Goal: Task Accomplishment & Management: Use online tool/utility

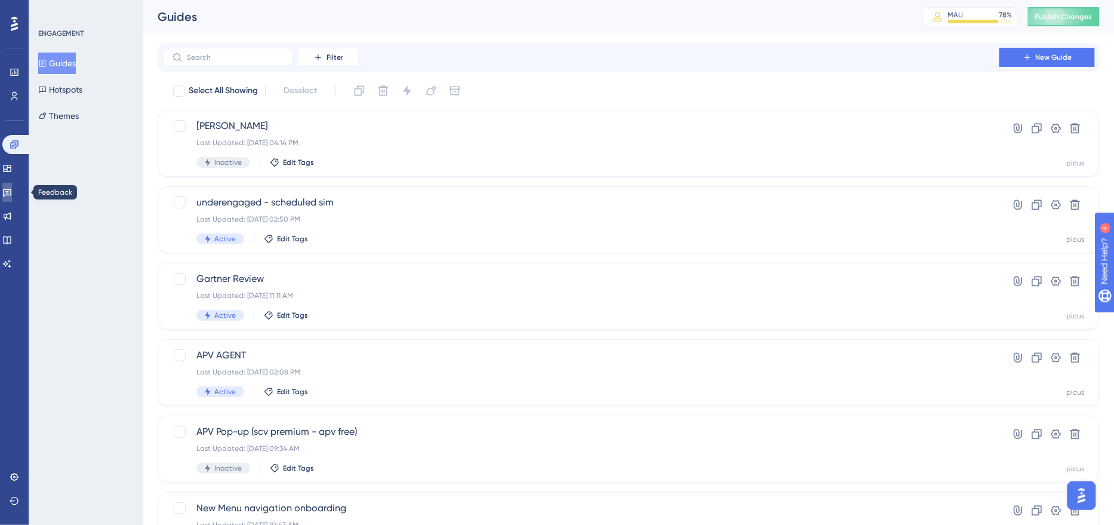
click at [11, 195] on icon at bounding box center [7, 193] width 8 height 8
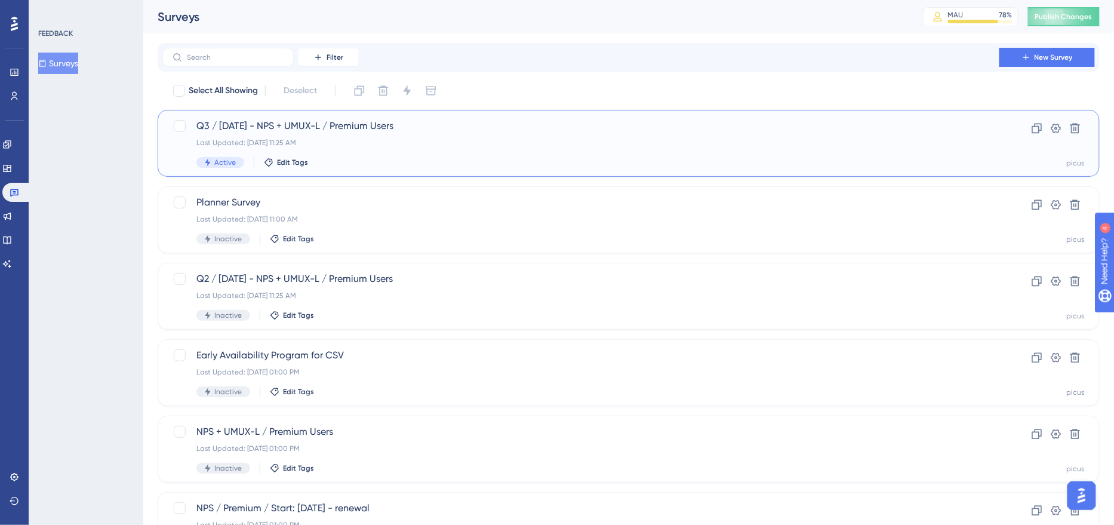
click at [381, 161] on div "Active Edit Tags" at bounding box center [580, 162] width 769 height 11
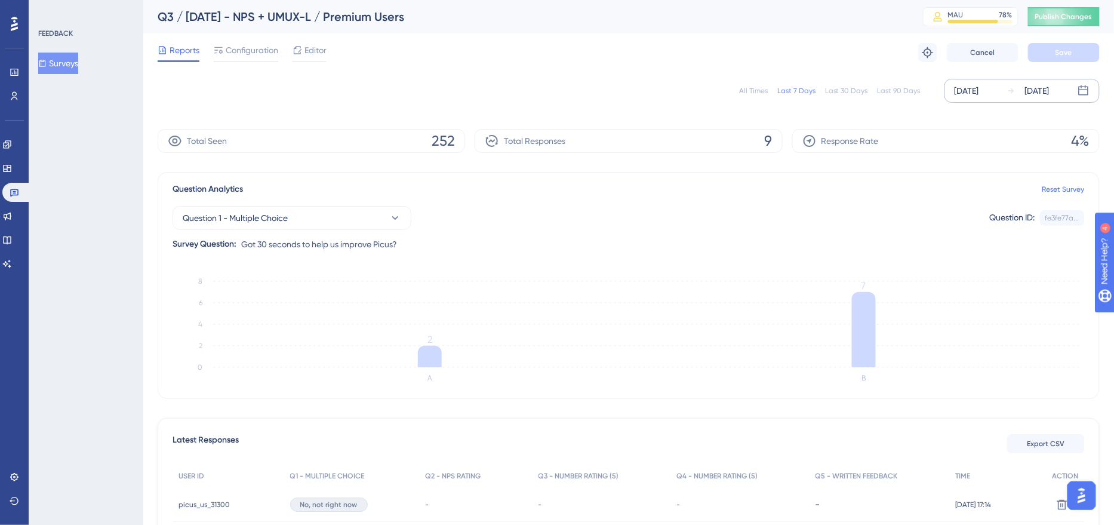
click at [969, 88] on div "[DATE]" at bounding box center [966, 91] width 24 height 14
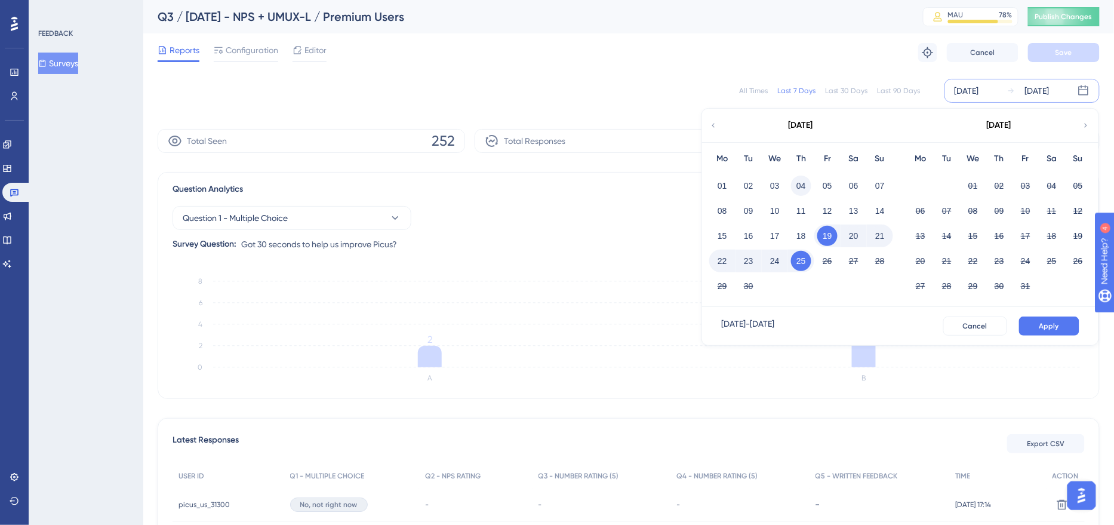
click at [802, 181] on button "04" at bounding box center [801, 185] width 20 height 20
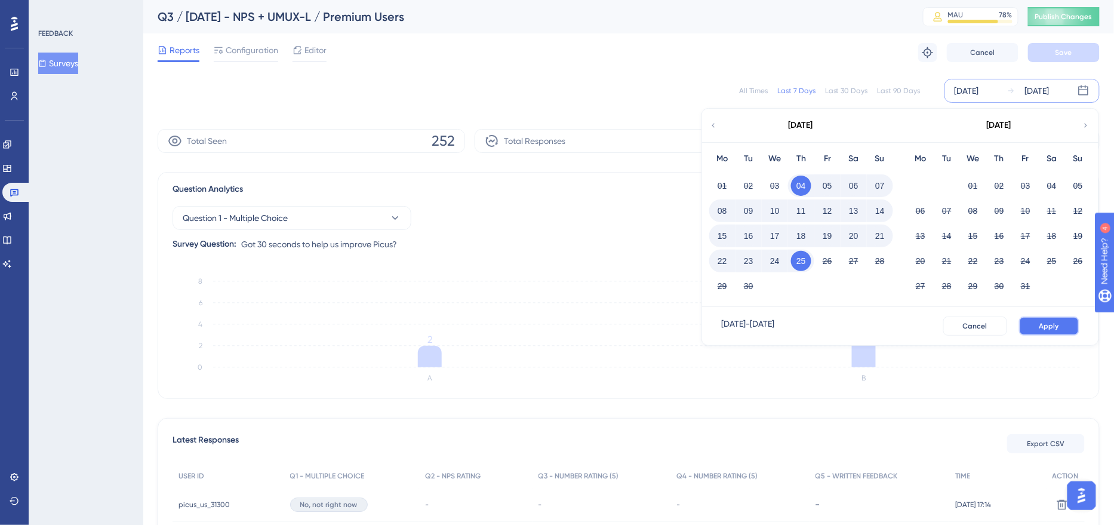
click at [1059, 324] on span "Apply" at bounding box center [1049, 326] width 20 height 10
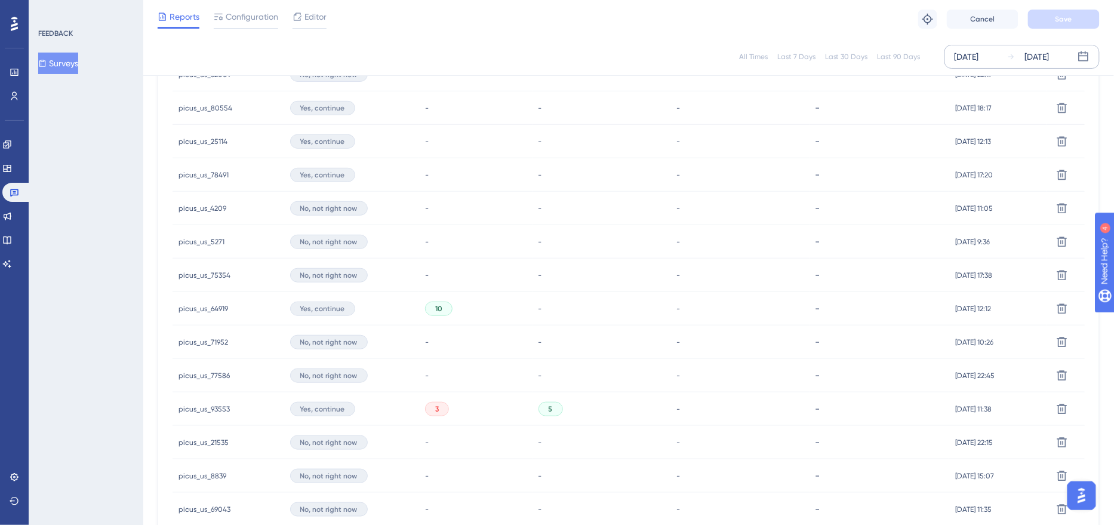
scroll to position [745, 0]
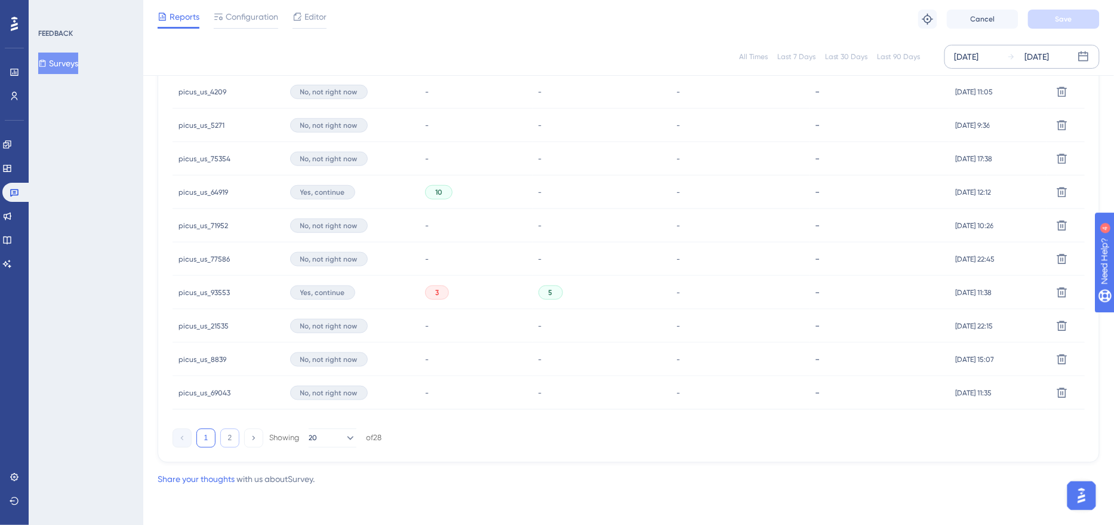
click at [233, 440] on button "2" at bounding box center [229, 438] width 19 height 19
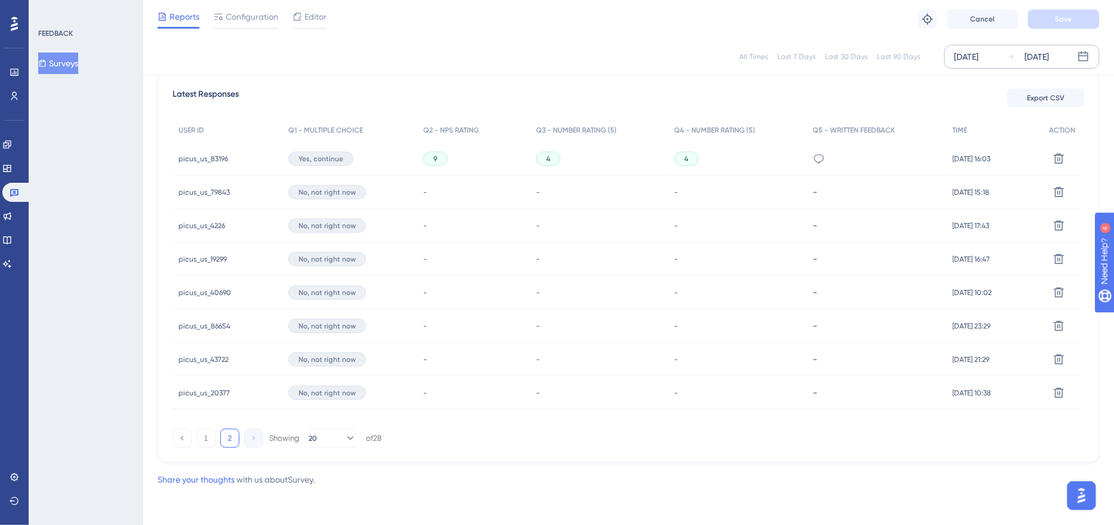
scroll to position [0, 0]
click at [1043, 89] on button "Export CSV" at bounding box center [1046, 98] width 78 height 19
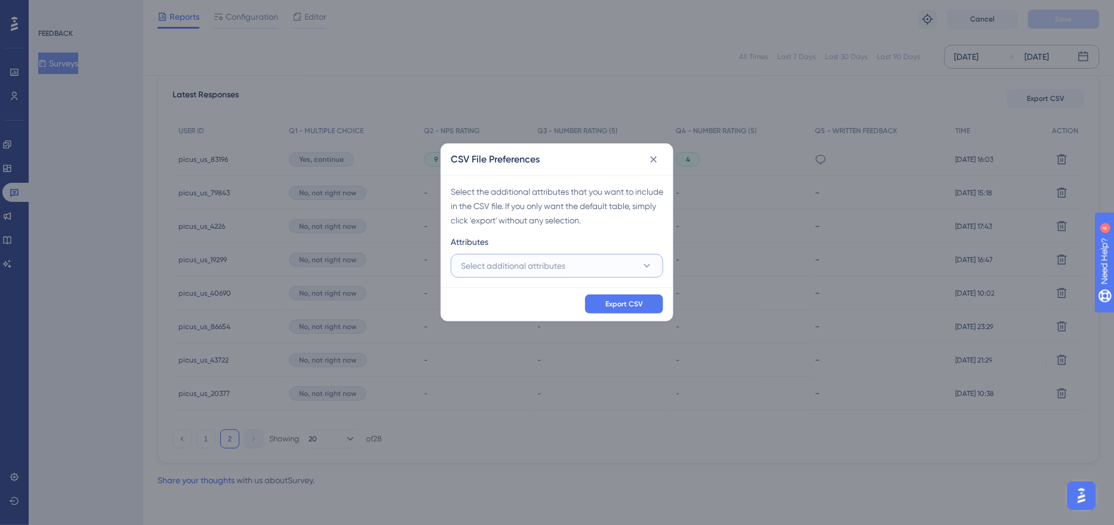
click at [497, 264] on span "Select additional attributes" at bounding box center [513, 265] width 104 height 14
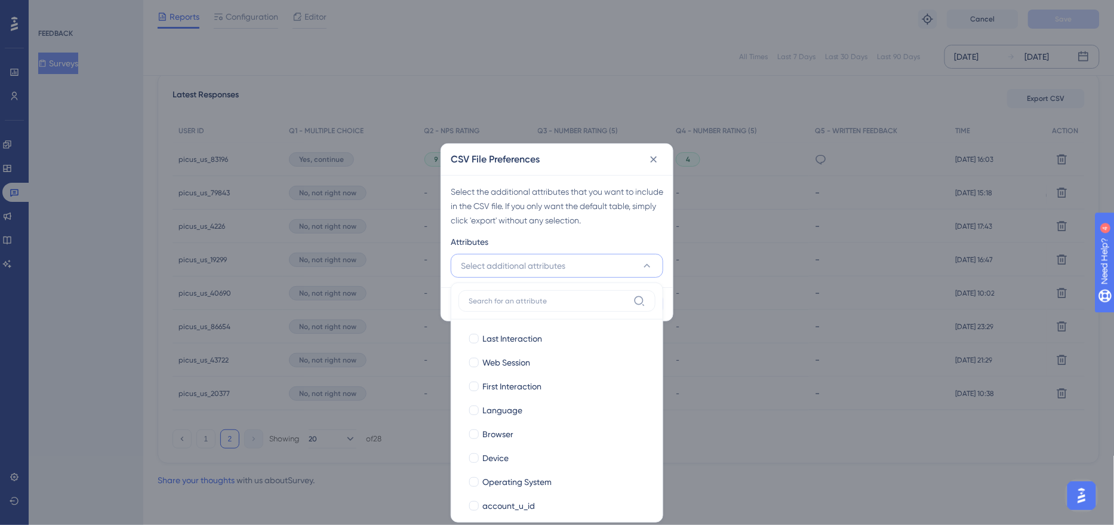
click at [489, 298] on input at bounding box center [549, 301] width 160 height 10
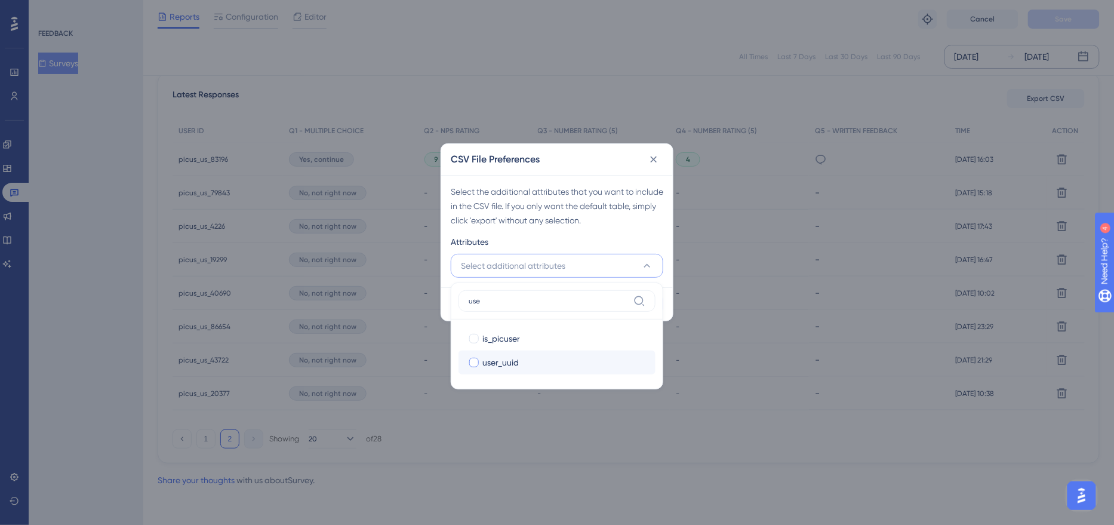
type input "use"
click at [485, 366] on span "user_uuid" at bounding box center [500, 362] width 36 height 14
checkbox input "true"
click at [605, 245] on div "Attributes" at bounding box center [557, 244] width 212 height 19
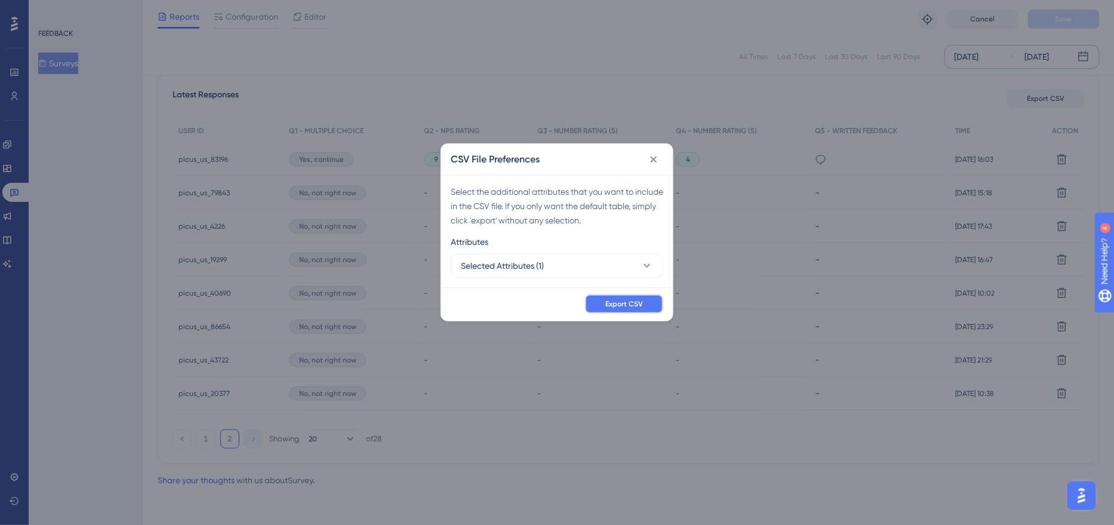
click at [631, 300] on span "Export CSV" at bounding box center [624, 304] width 38 height 10
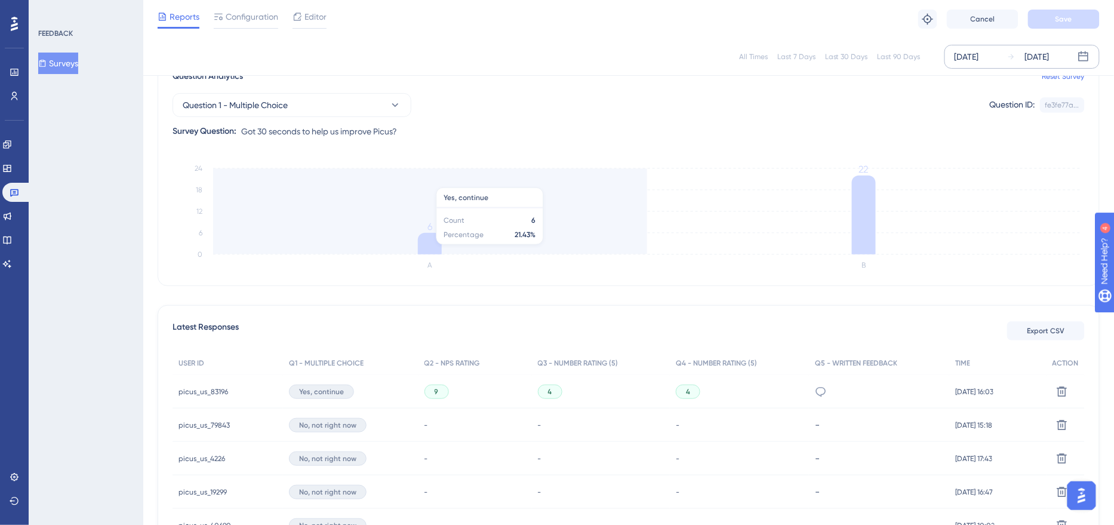
scroll to position [85, 0]
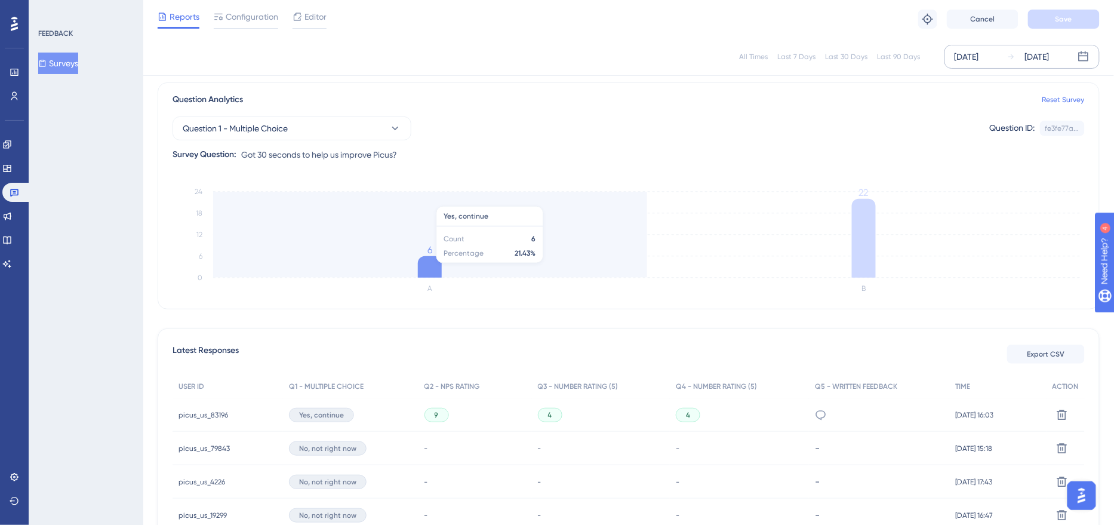
click at [431, 268] on icon at bounding box center [430, 266] width 24 height 21
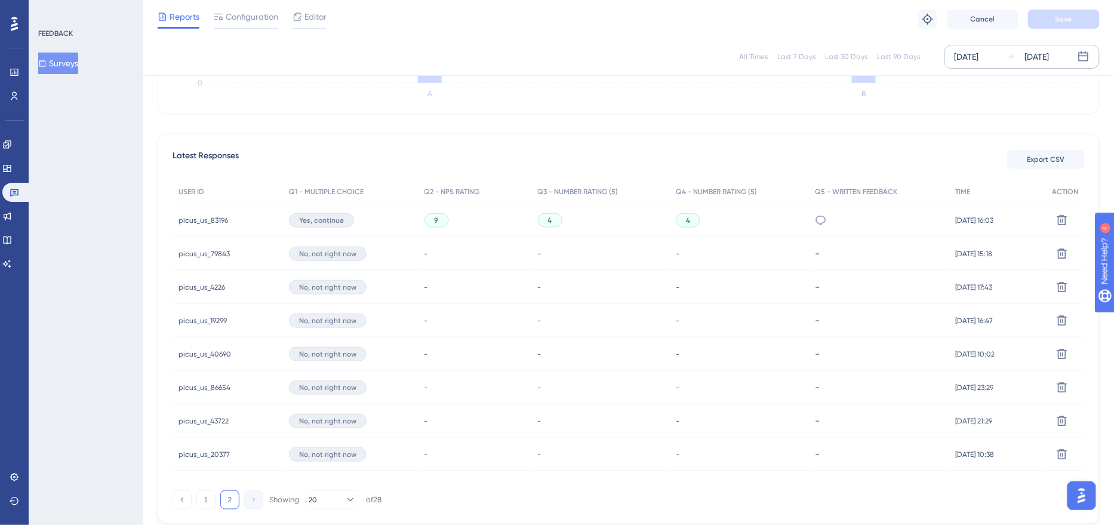
scroll to position [340, 0]
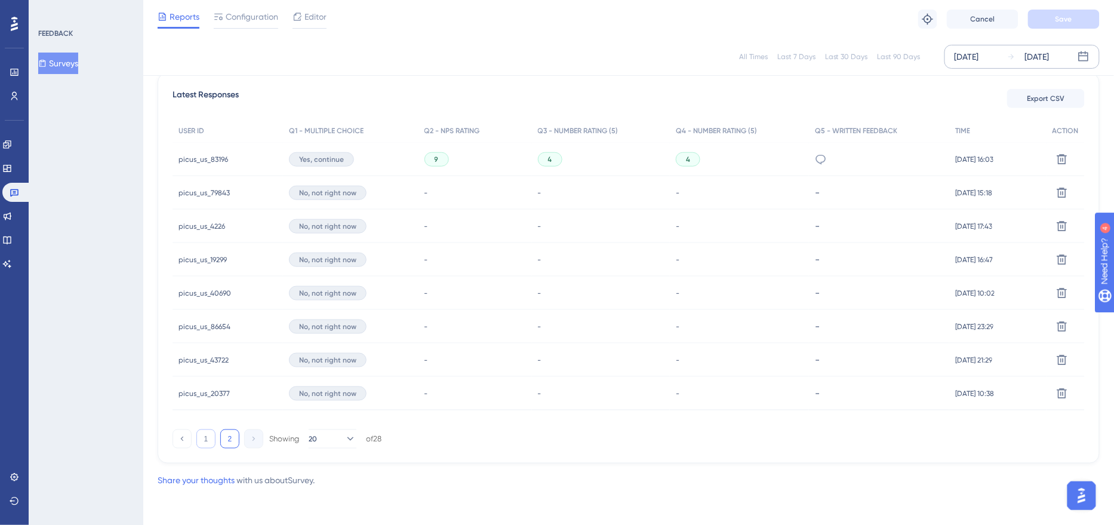
click at [202, 440] on button "1" at bounding box center [205, 438] width 19 height 19
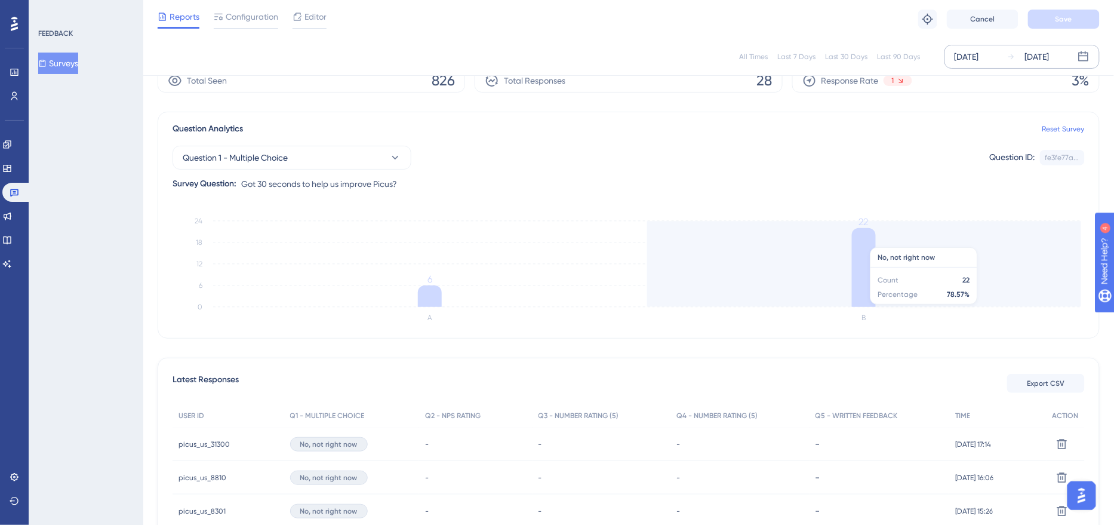
scroll to position [143, 0]
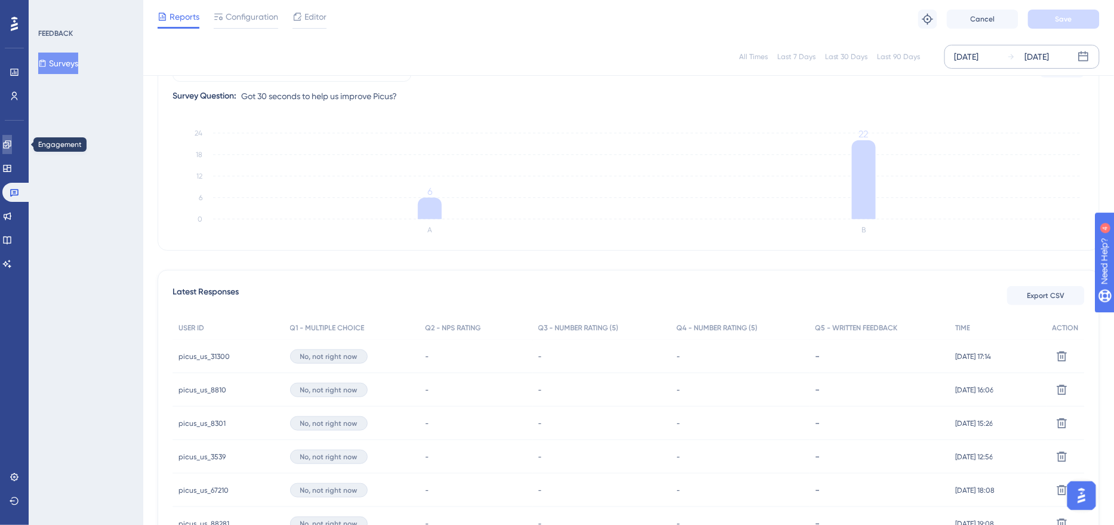
click at [12, 143] on link at bounding box center [7, 144] width 10 height 19
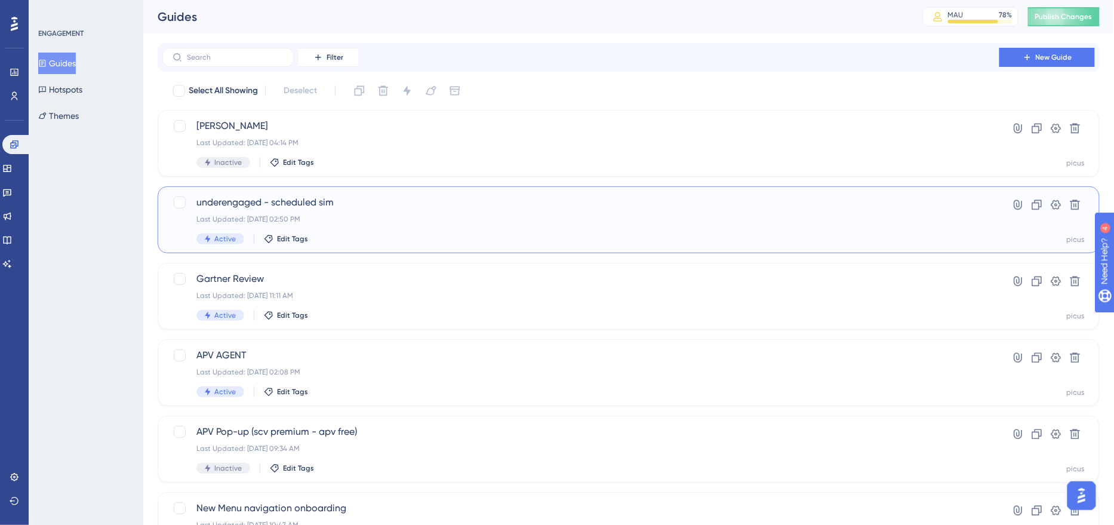
click at [384, 207] on span "underengaged - scheduled sim" at bounding box center [580, 202] width 769 height 14
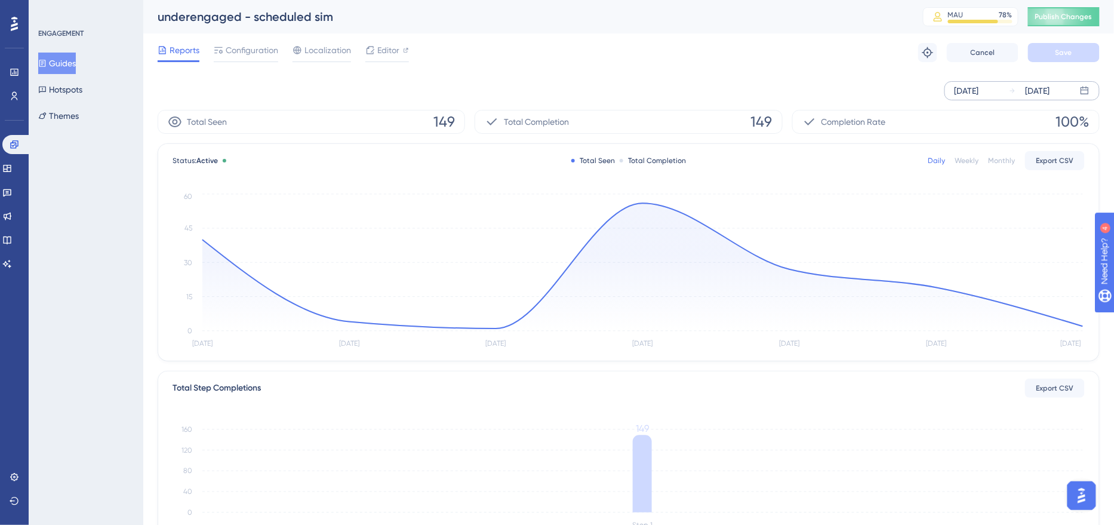
click at [966, 93] on div "[DATE]" at bounding box center [966, 91] width 24 height 14
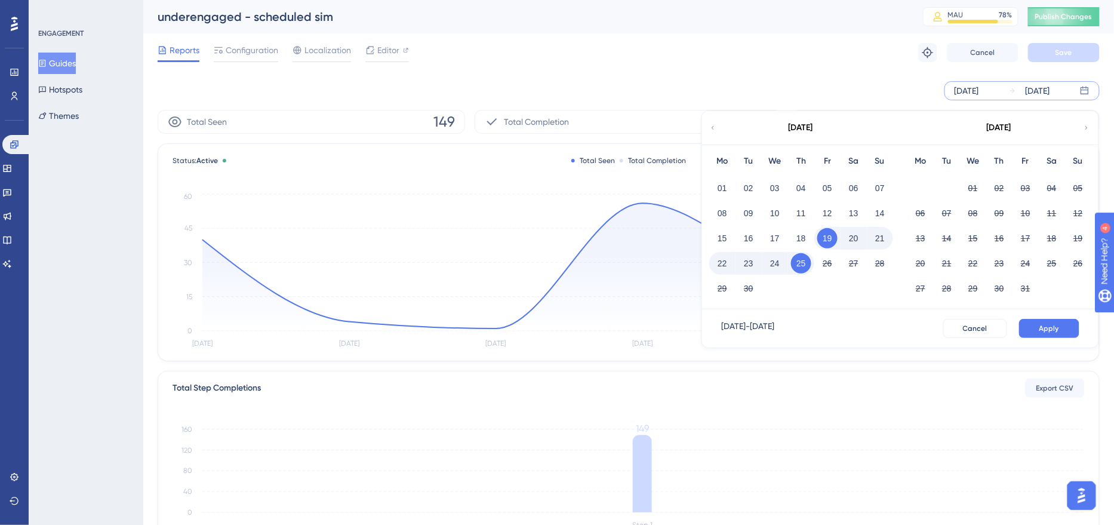
click at [748, 260] on button "23" at bounding box center [748, 263] width 20 height 20
click at [1044, 329] on span "Apply" at bounding box center [1049, 328] width 20 height 10
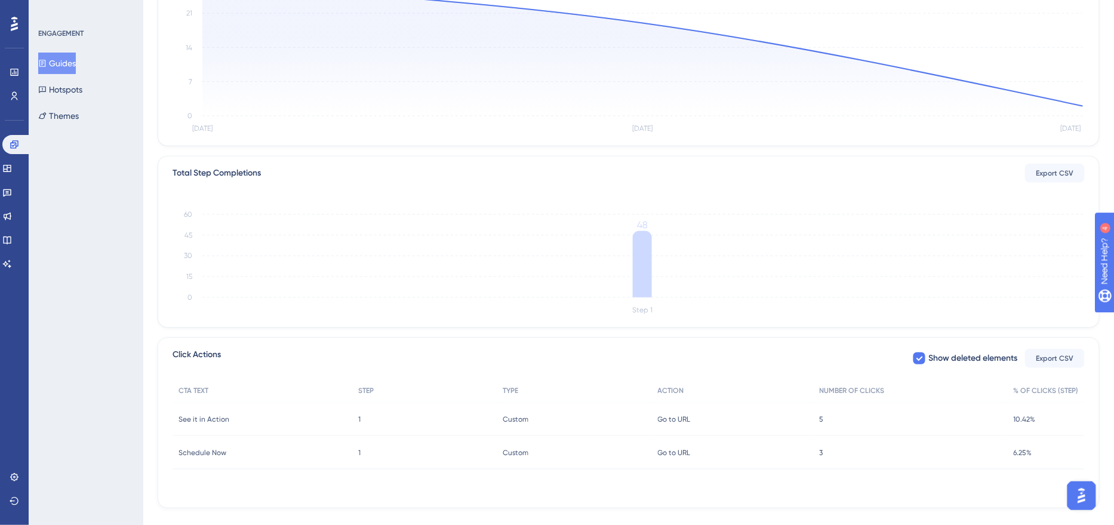
scroll to position [231, 0]
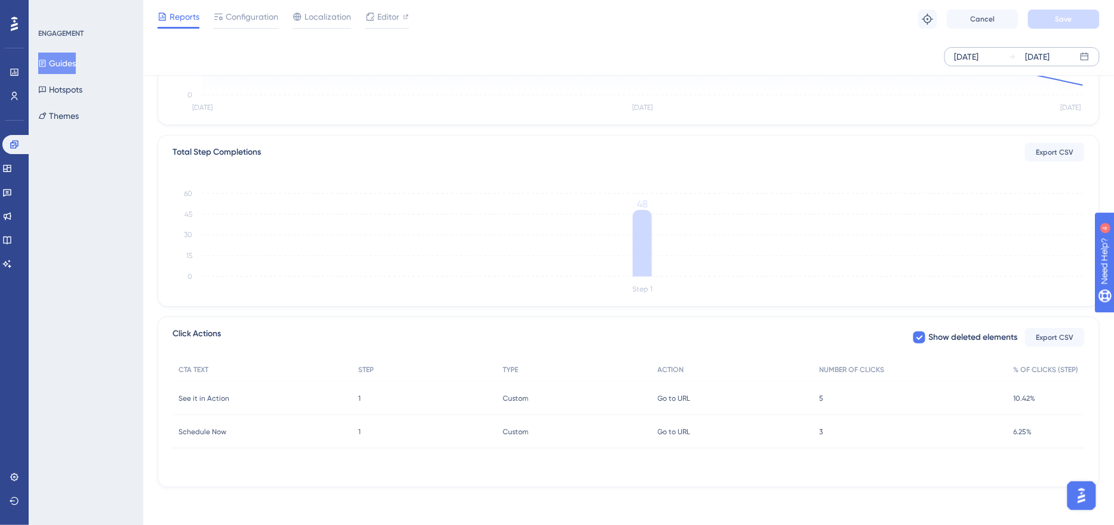
click at [822, 394] on span "5" at bounding box center [821, 398] width 4 height 10
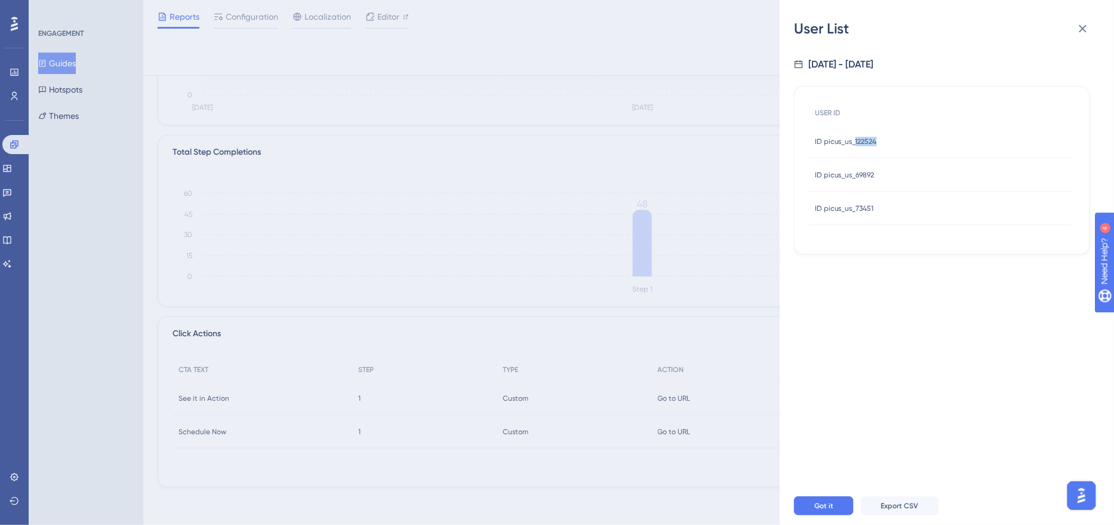
drag, startPoint x: 882, startPoint y: 141, endPoint x: 855, endPoint y: 141, distance: 27.5
click at [855, 141] on div "ID picus_us_122524 ID picus_us_122524" at bounding box center [940, 141] width 263 height 33
copy span "122524"
click at [849, 171] on span "ID picus_us_69892" at bounding box center [845, 175] width 60 height 10
click at [849, 171] on div at bounding box center [942, 270] width 296 height 434
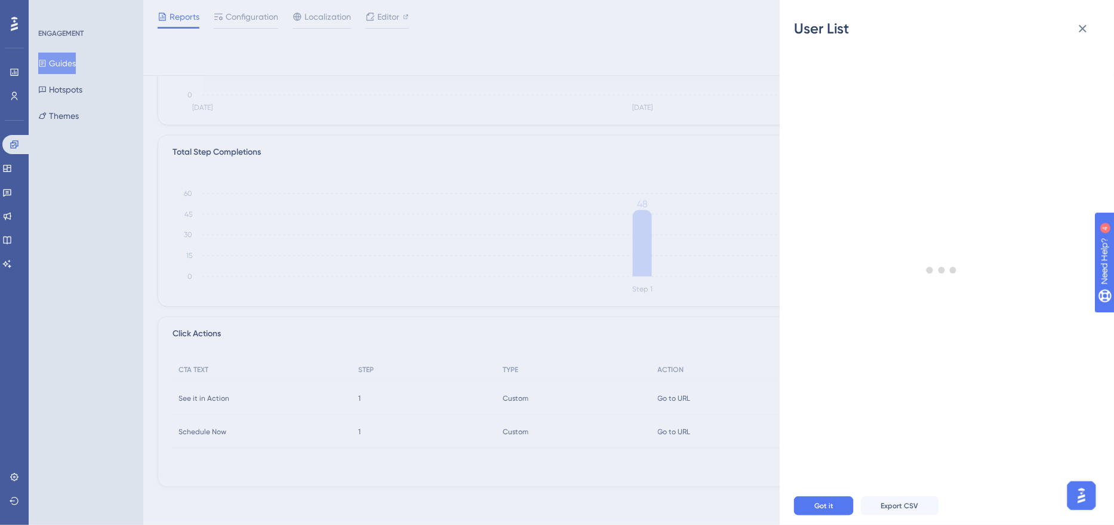
click at [849, 171] on div at bounding box center [942, 270] width 296 height 434
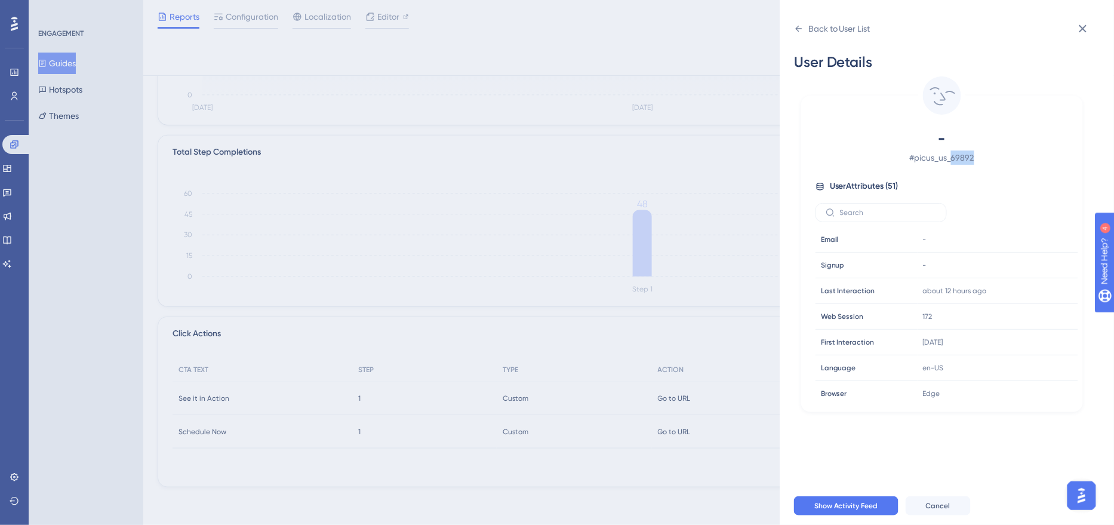
drag, startPoint x: 988, startPoint y: 159, endPoint x: 952, endPoint y: 159, distance: 36.4
click at [952, 159] on span "# picus_us_69892" at bounding box center [942, 157] width 210 height 14
copy span "69892"
click at [840, 33] on div "Back to User List" at bounding box center [839, 28] width 62 height 14
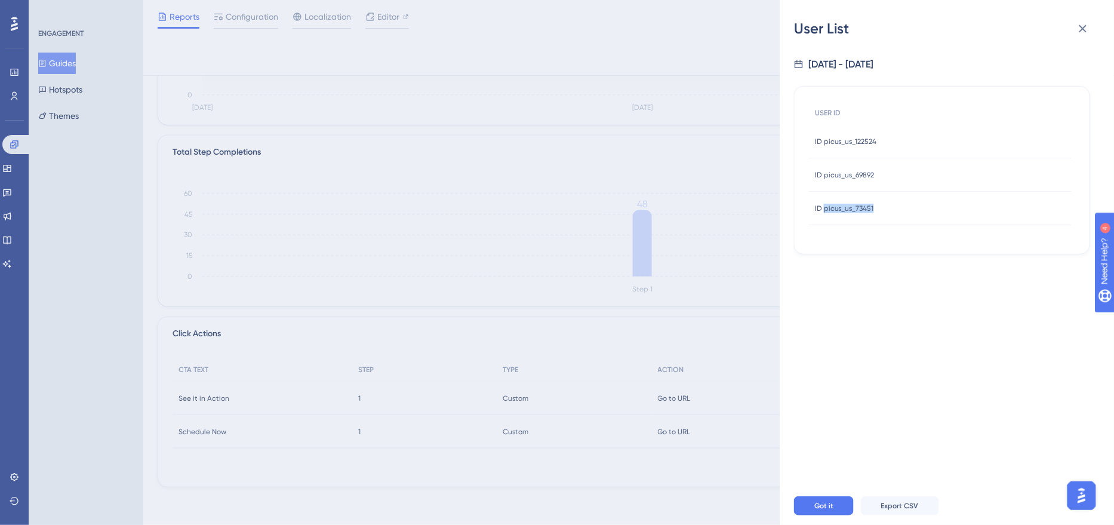
drag, startPoint x: 879, startPoint y: 207, endPoint x: 823, endPoint y: 211, distance: 56.2
click at [823, 211] on div "ID picus_us_73451 ID picus_us_73451" at bounding box center [940, 208] width 263 height 33
copy span "picus_us_73451"
click at [1086, 31] on icon at bounding box center [1083, 29] width 8 height 8
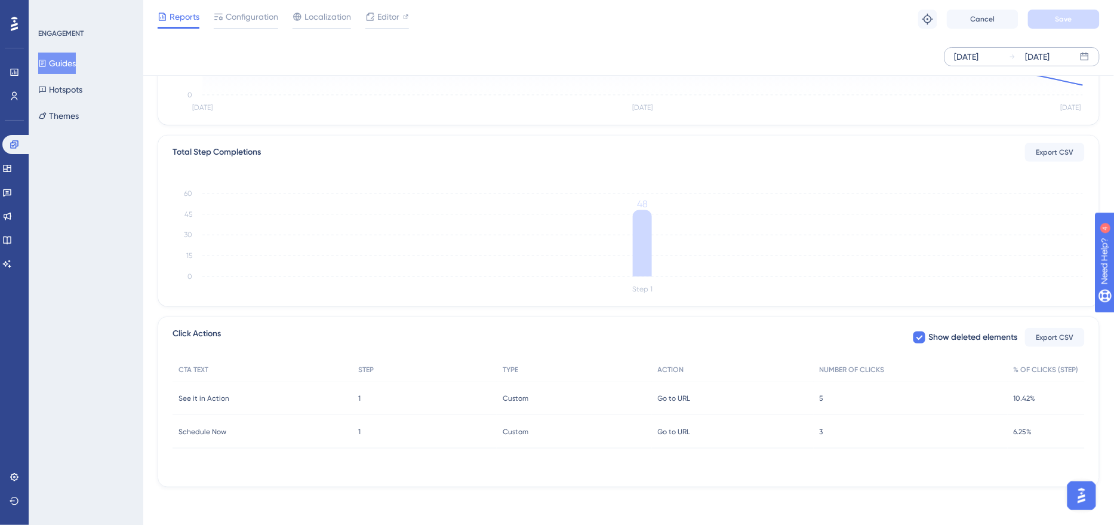
click at [686, 428] on span "Go to URL" at bounding box center [674, 432] width 33 height 10
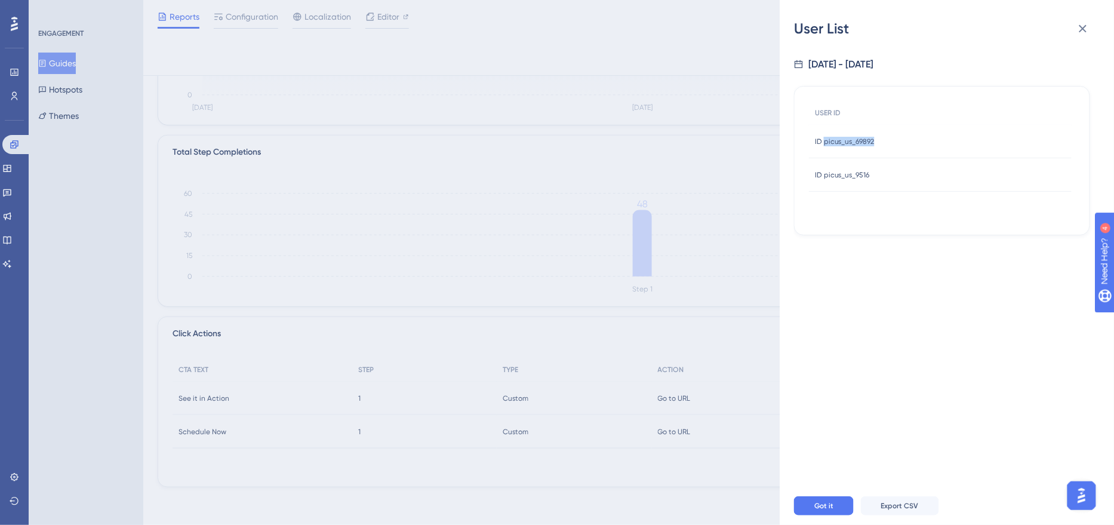
drag, startPoint x: 883, startPoint y: 141, endPoint x: 824, endPoint y: 143, distance: 59.1
click at [824, 143] on div "ID picus_us_69892 ID picus_us_69892" at bounding box center [940, 141] width 263 height 33
copy span "picus_us_69892"
click at [1084, 28] on icon at bounding box center [1083, 28] width 14 height 14
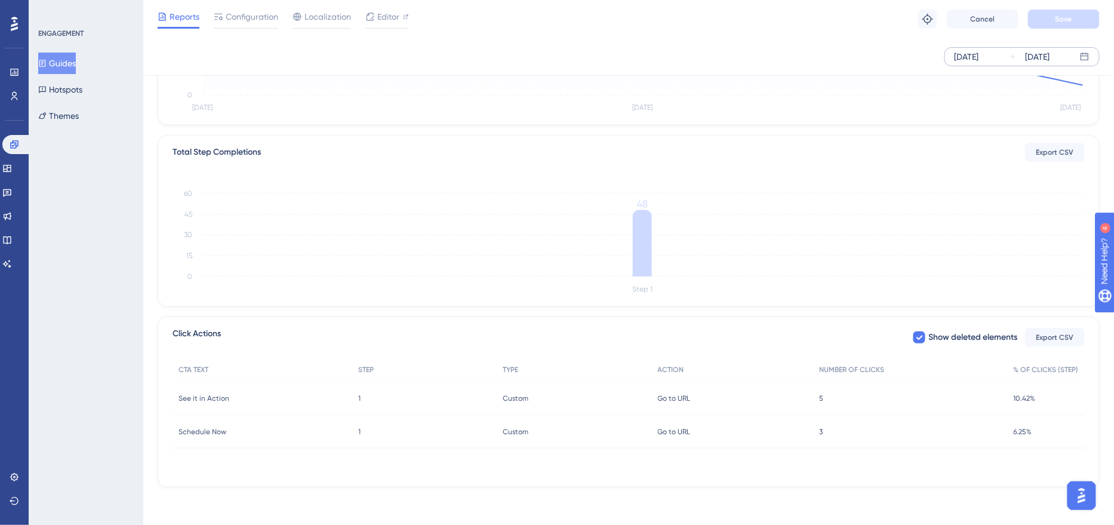
click at [823, 430] on span "3" at bounding box center [821, 432] width 4 height 10
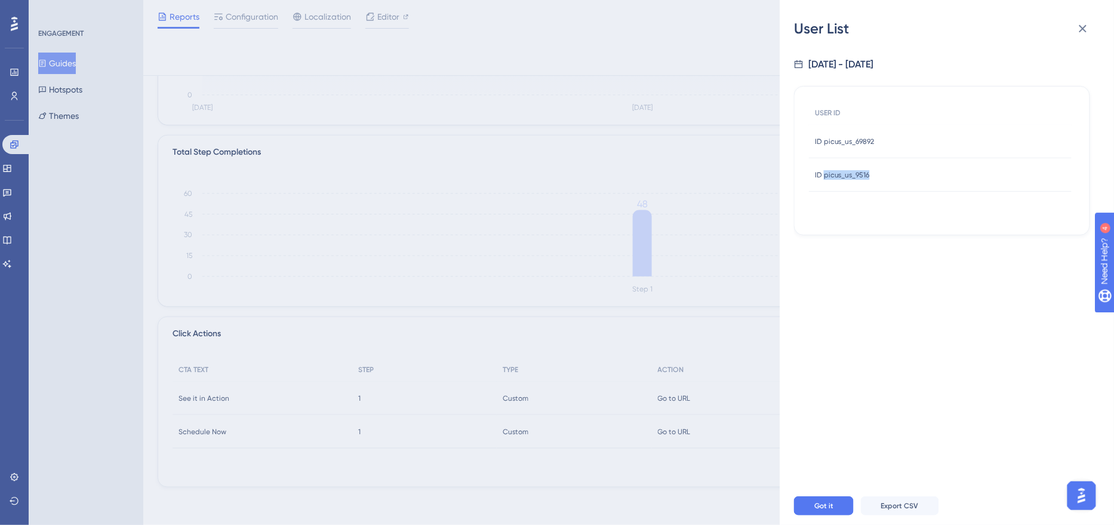
drag, startPoint x: 880, startPoint y: 174, endPoint x: 824, endPoint y: 175, distance: 55.5
click at [824, 175] on div "ID picus_us_9516 ID picus_us_9516" at bounding box center [940, 174] width 263 height 33
copy span "picus_us_9516"
drag, startPoint x: 898, startPoint y: 143, endPoint x: 824, endPoint y: 143, distance: 74.6
click at [824, 143] on div "ID picus_us_69892 ID picus_us_69892" at bounding box center [940, 141] width 263 height 33
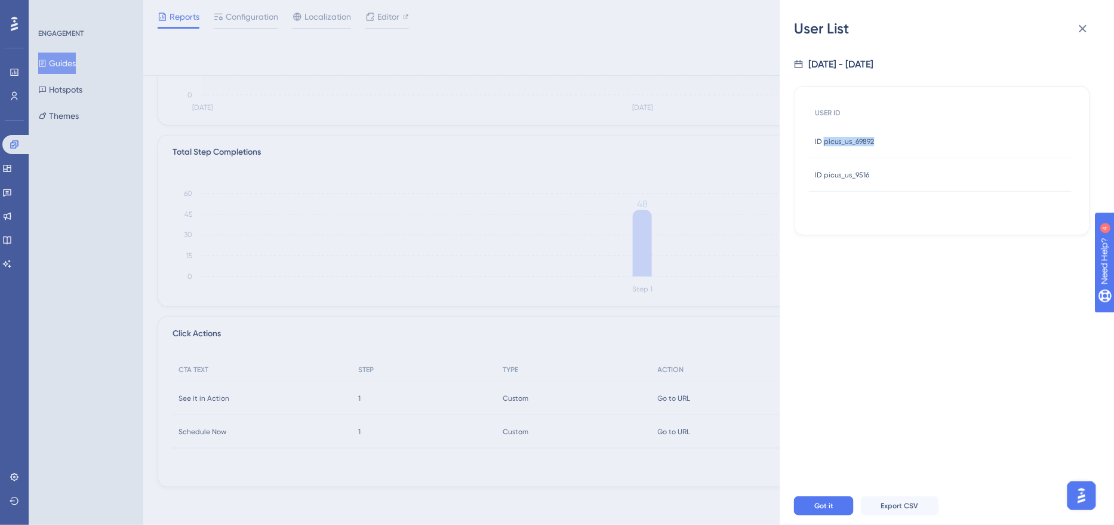
copy span "picus_us_69892"
click at [672, 393] on div "User List [DATE] - [DATE] USER ID ID picus_us_69892 ID picus_us_69892 ID picus_…" at bounding box center [557, 262] width 1114 height 525
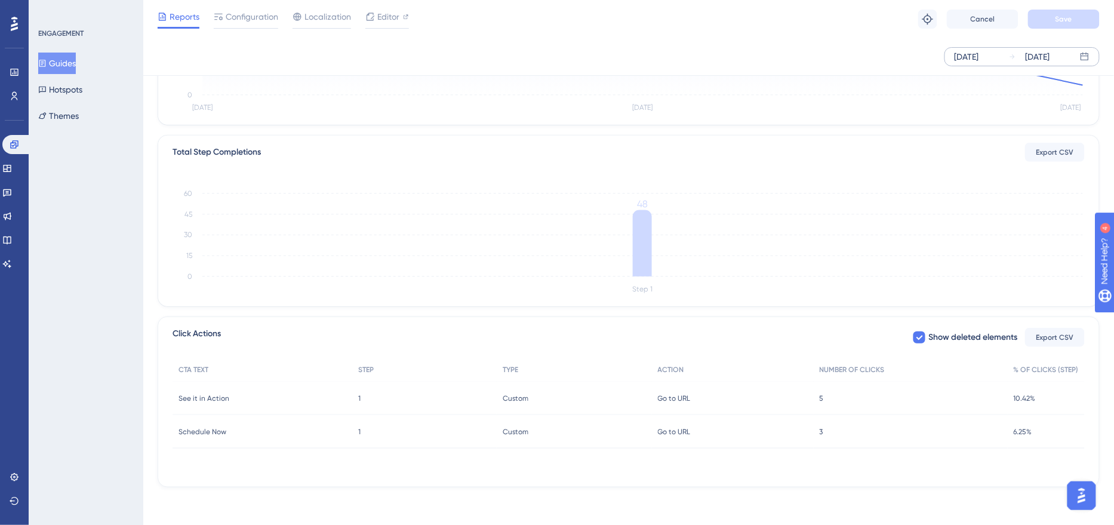
click at [667, 395] on span "Go to URL" at bounding box center [674, 398] width 33 height 10
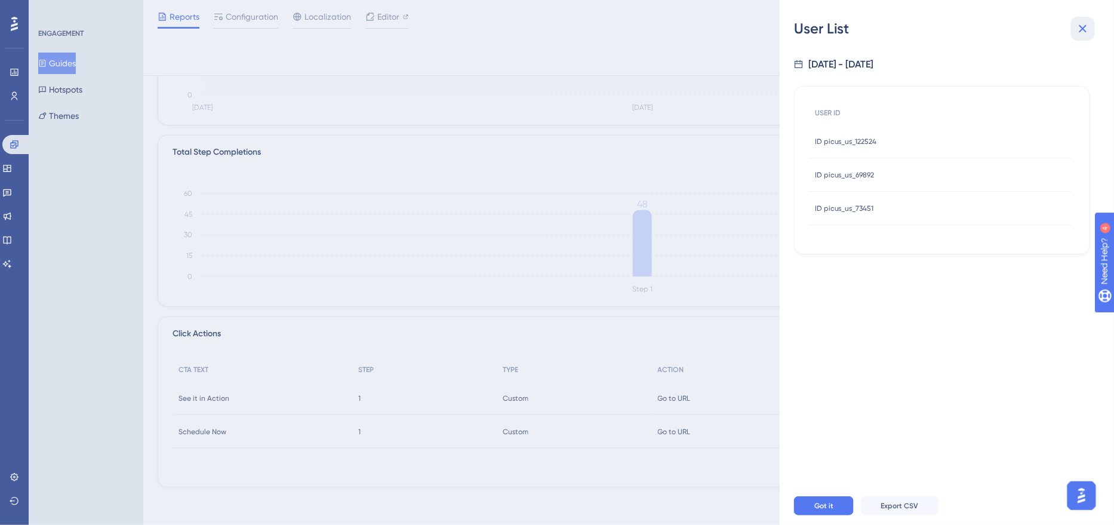
click at [1080, 29] on icon at bounding box center [1083, 28] width 14 height 14
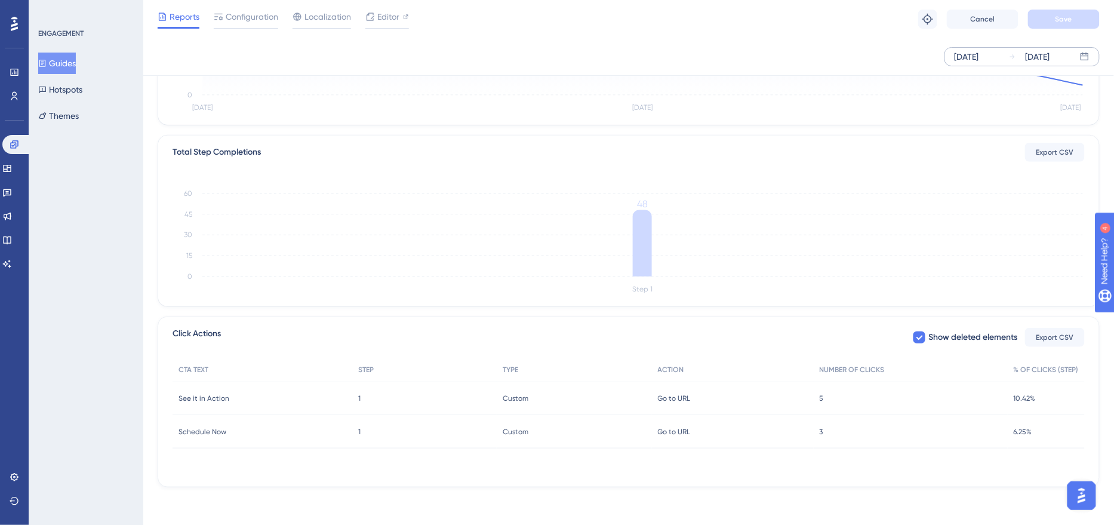
click at [978, 60] on div "[DATE]" at bounding box center [966, 57] width 24 height 14
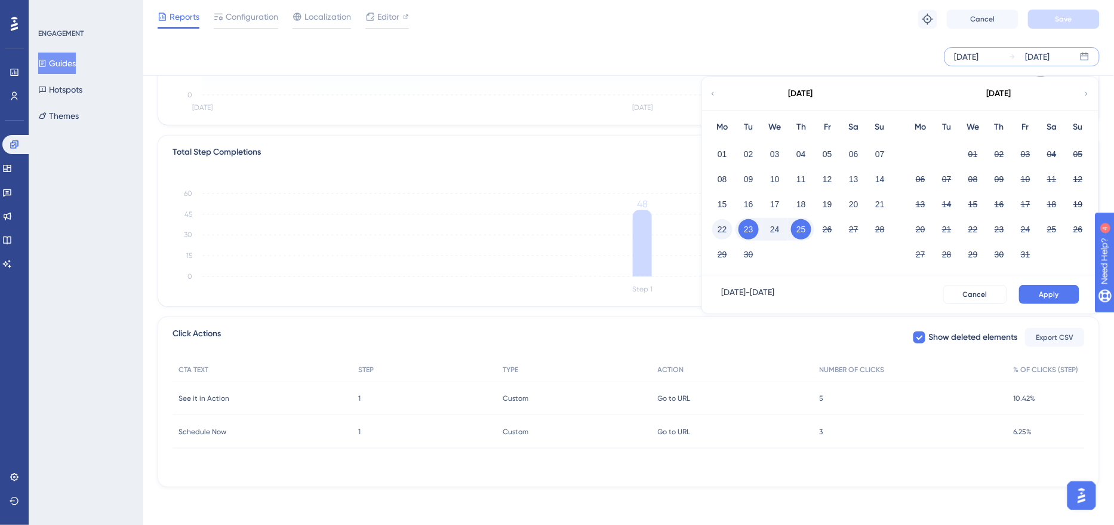
click at [723, 230] on button "22" at bounding box center [722, 229] width 20 height 20
click at [739, 230] on div "23" at bounding box center [748, 229] width 26 height 23
click at [748, 230] on button "23" at bounding box center [748, 229] width 20 height 20
click at [1042, 289] on span "Apply" at bounding box center [1049, 294] width 20 height 10
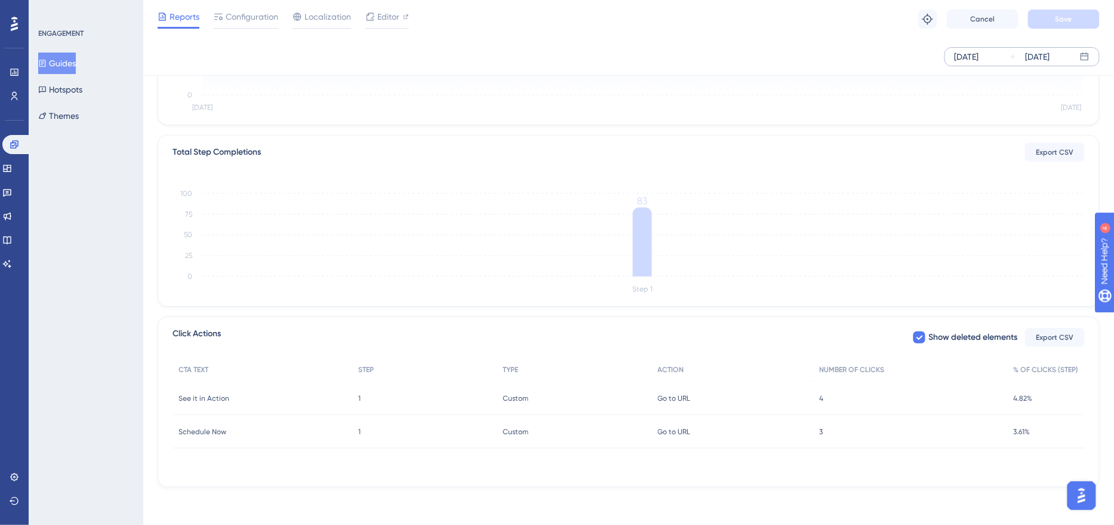
click at [824, 392] on div "4 4" at bounding box center [911, 397] width 194 height 33
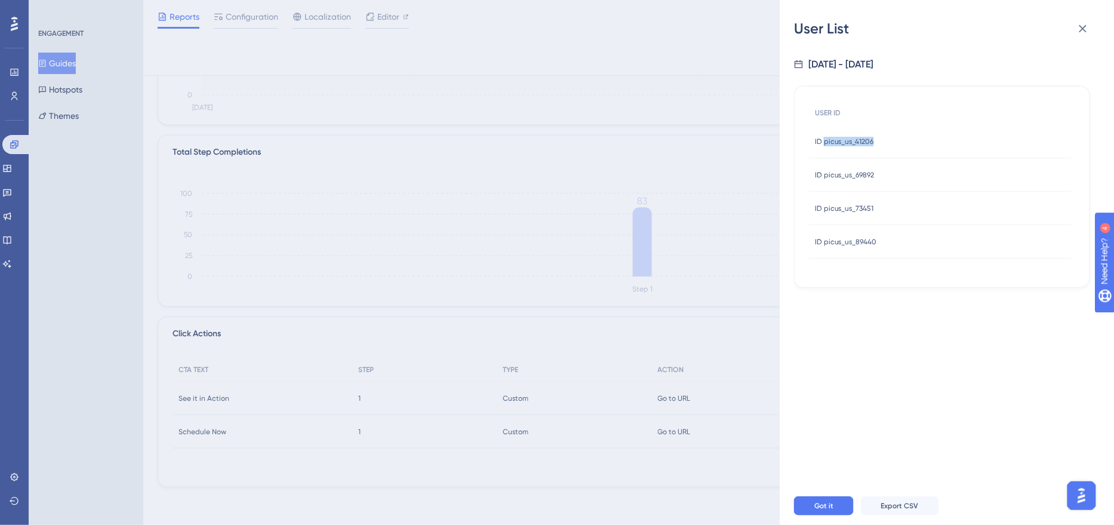
drag, startPoint x: 886, startPoint y: 140, endPoint x: 825, endPoint y: 142, distance: 61.5
click at [825, 142] on div "ID picus_us_41206 ID picus_us_41206" at bounding box center [940, 141] width 263 height 33
copy span "picus_us_41206"
drag, startPoint x: 885, startPoint y: 173, endPoint x: 824, endPoint y: 177, distance: 61.6
click at [824, 177] on div "ID picus_us_69892 ID picus_us_69892" at bounding box center [940, 174] width 263 height 33
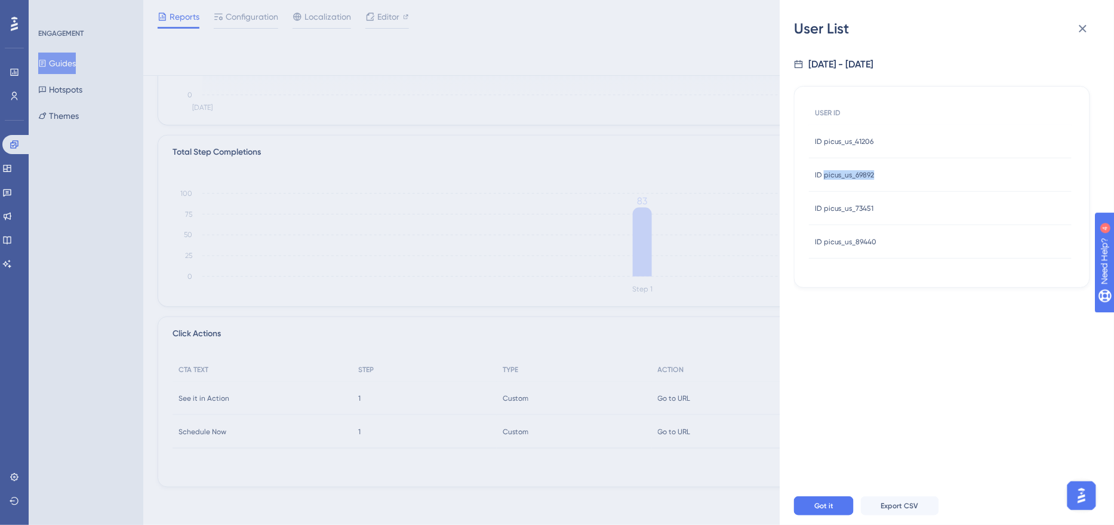
copy span "picus_us_69892"
drag, startPoint x: 891, startPoint y: 204, endPoint x: 856, endPoint y: 205, distance: 34.6
click at [856, 205] on div "ID picus_us_73451 ID picus_us_73451" at bounding box center [940, 208] width 263 height 33
copy span "73451"
drag, startPoint x: 889, startPoint y: 239, endPoint x: 855, endPoint y: 240, distance: 34.0
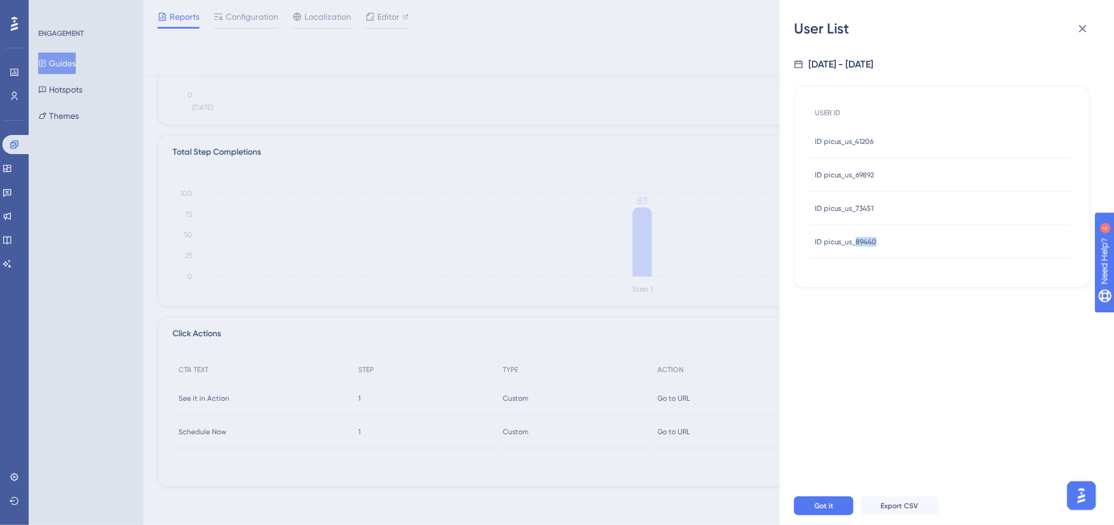
click at [855, 240] on div "ID picus_us_89440 ID picus_us_89440" at bounding box center [940, 241] width 263 height 33
copy span "89440"
click at [1080, 29] on icon at bounding box center [1083, 28] width 14 height 14
